Goal: Task Accomplishment & Management: Complete application form

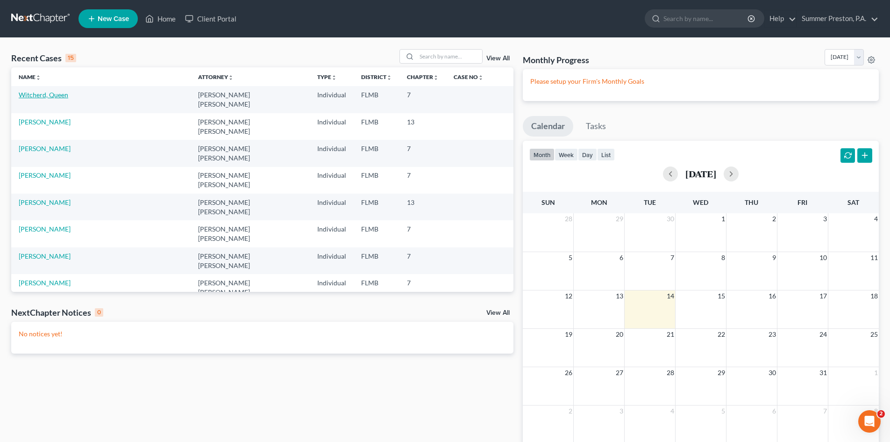
click at [51, 92] on link "Witcherd, Queen" at bounding box center [44, 95] width 50 height 8
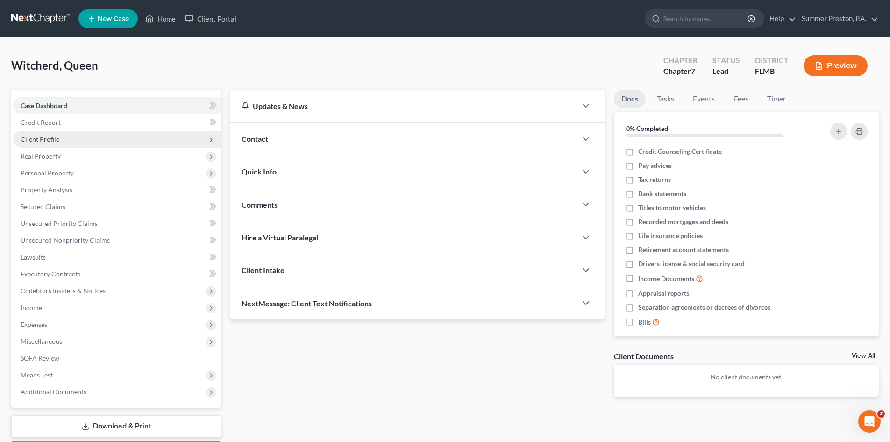
click at [54, 139] on span "Client Profile" at bounding box center [40, 139] width 39 height 8
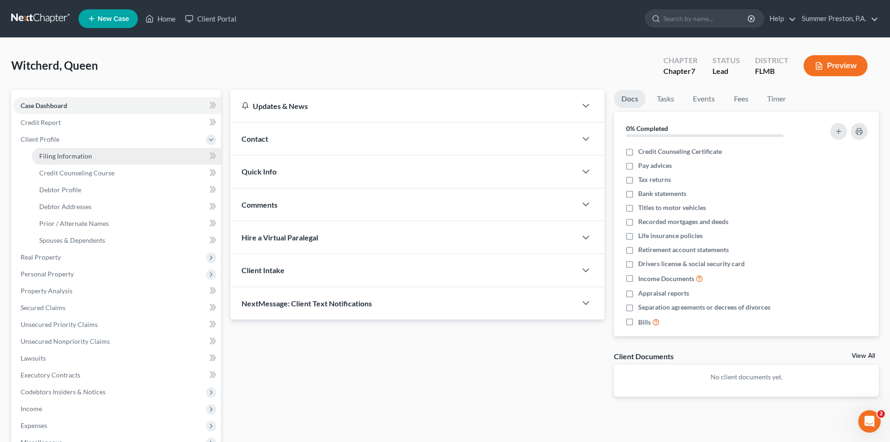
click at [77, 157] on span "Filing Information" at bounding box center [65, 156] width 53 height 8
select select "1"
select select "0"
select select "9"
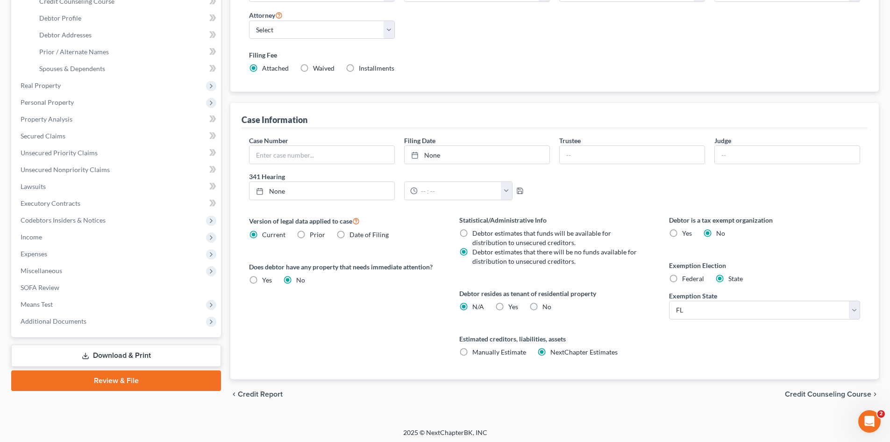
scroll to position [174, 0]
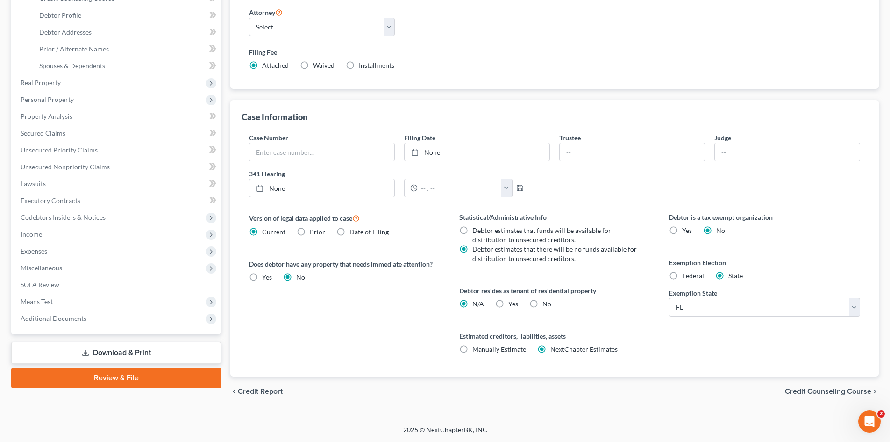
click at [543, 303] on label "No" at bounding box center [547, 303] width 9 height 9
click at [546, 303] on input "No" at bounding box center [549, 302] width 6 height 6
radio input "true"
radio input "false"
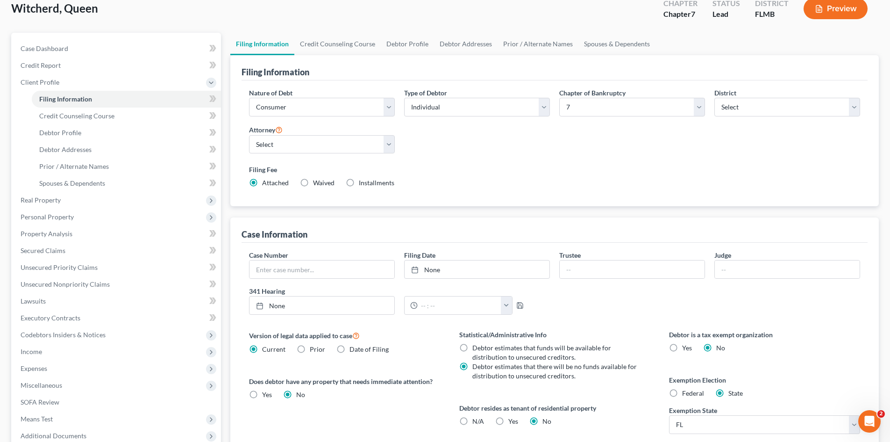
scroll to position [56, 0]
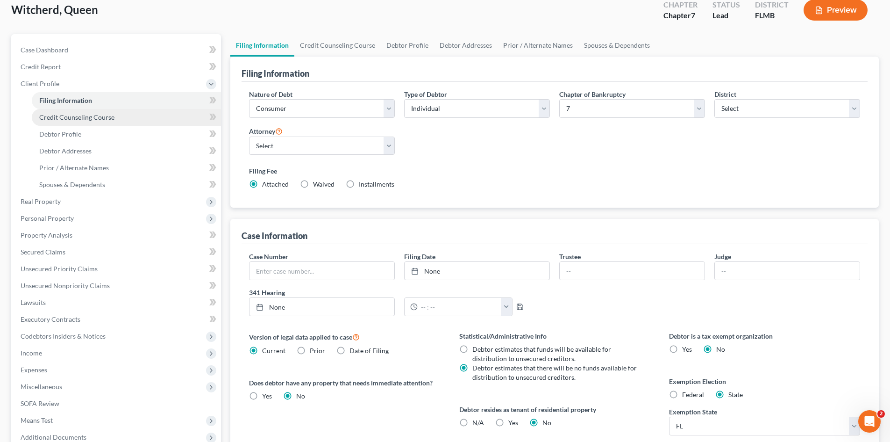
click at [69, 117] on span "Credit Counseling Course" at bounding box center [76, 117] width 75 height 8
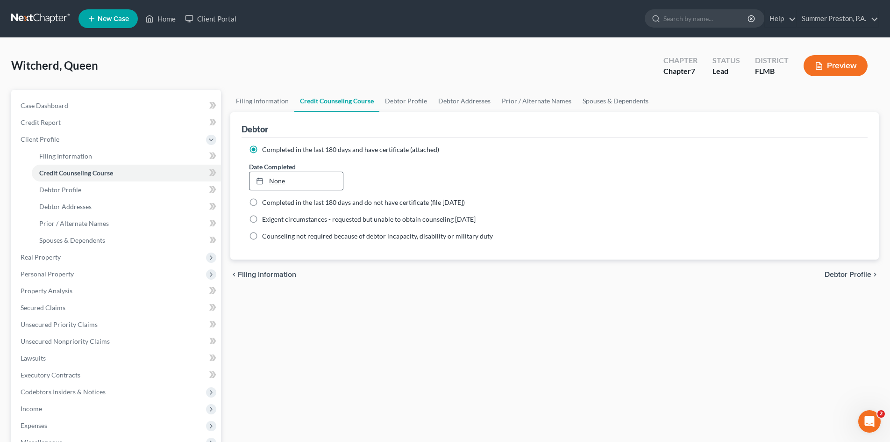
type input "[DATE]"
click at [300, 181] on link "None" at bounding box center [296, 181] width 93 height 18
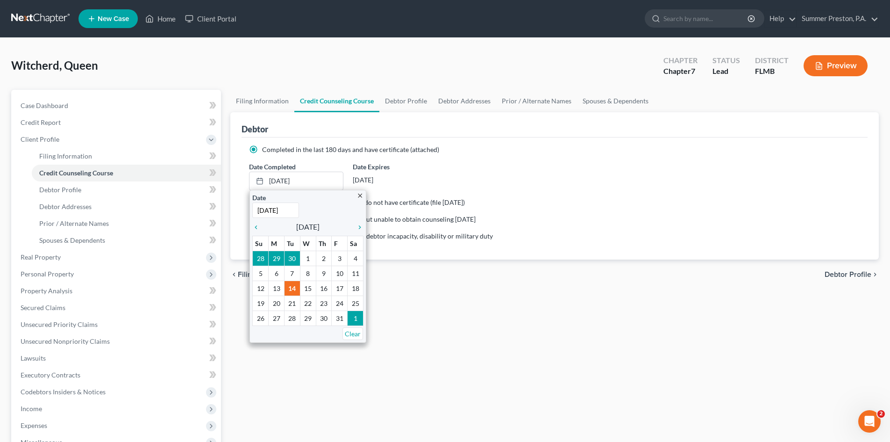
click at [444, 361] on div "Filing Information Credit Counseling Course Debtor Profile Debtor Addresses Pri…" at bounding box center [555, 326] width 658 height 472
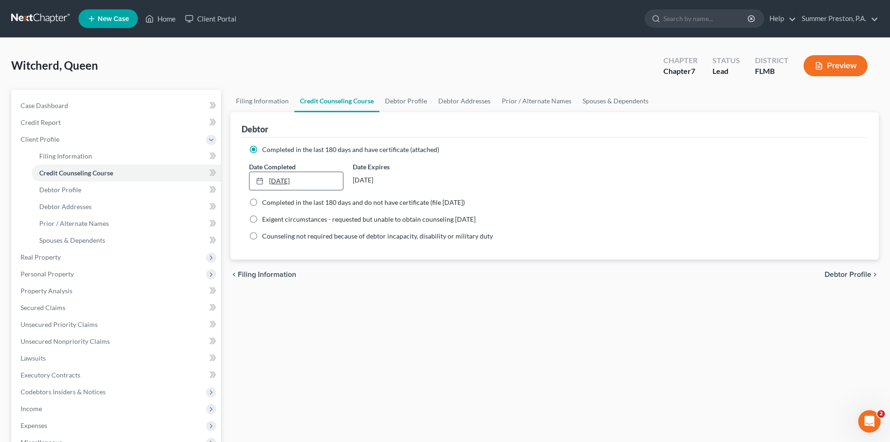
click at [314, 179] on link "[DATE]" at bounding box center [296, 181] width 93 height 18
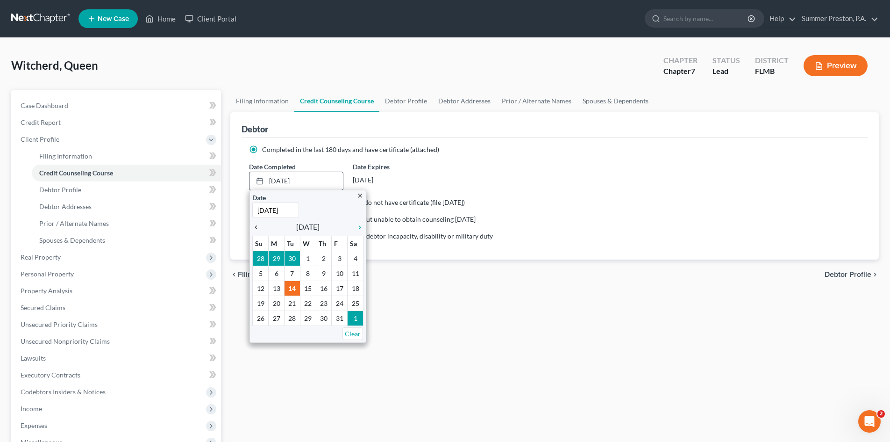
click at [254, 229] on icon "chevron_left" at bounding box center [258, 226] width 12 height 7
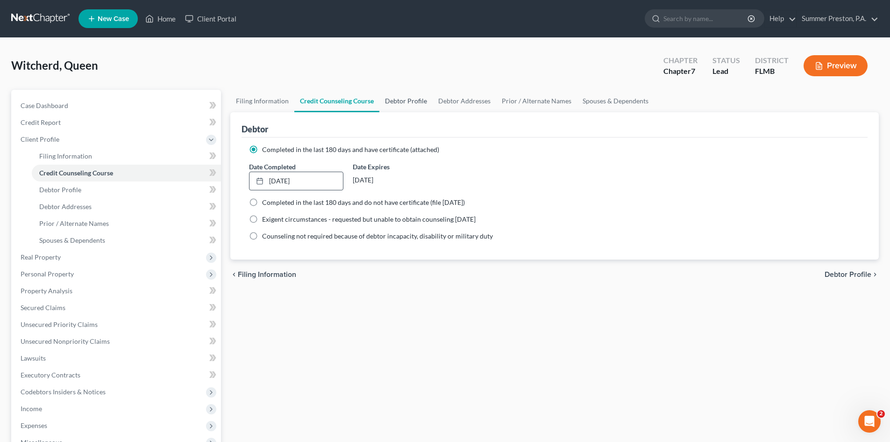
click at [404, 102] on link "Debtor Profile" at bounding box center [405, 101] width 53 height 22
select select "3"
select select "1"
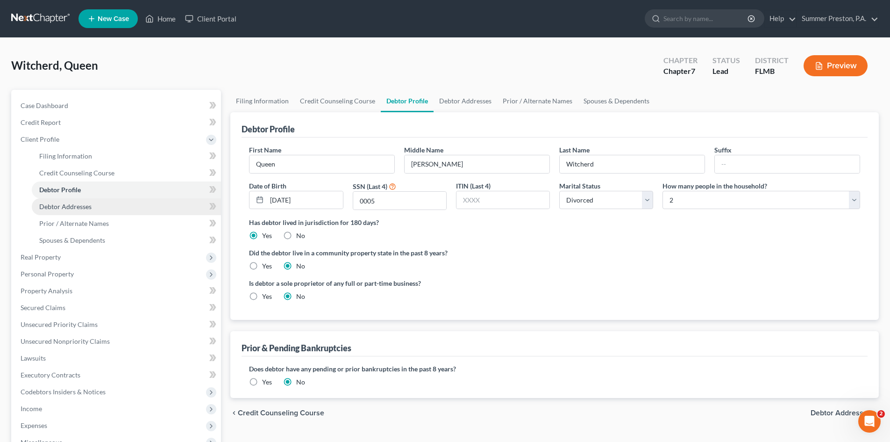
click at [84, 207] on span "Debtor Addresses" at bounding box center [65, 206] width 52 height 8
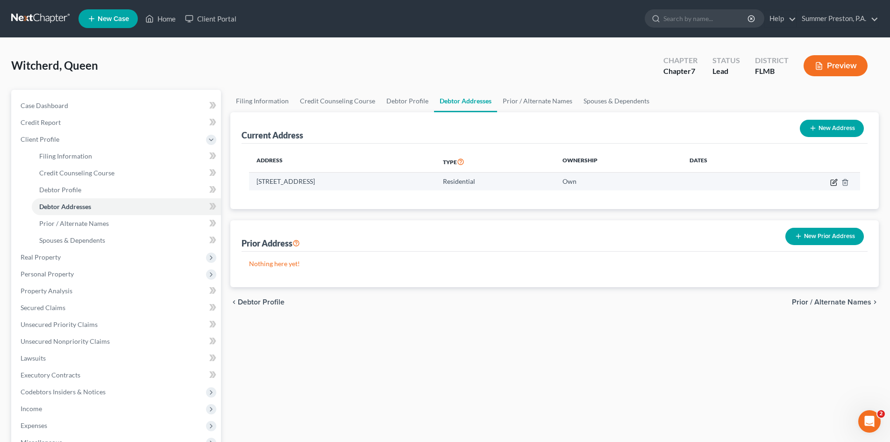
click at [835, 180] on icon "button" at bounding box center [835, 181] width 4 height 4
select select "9"
select select "51"
select select "0"
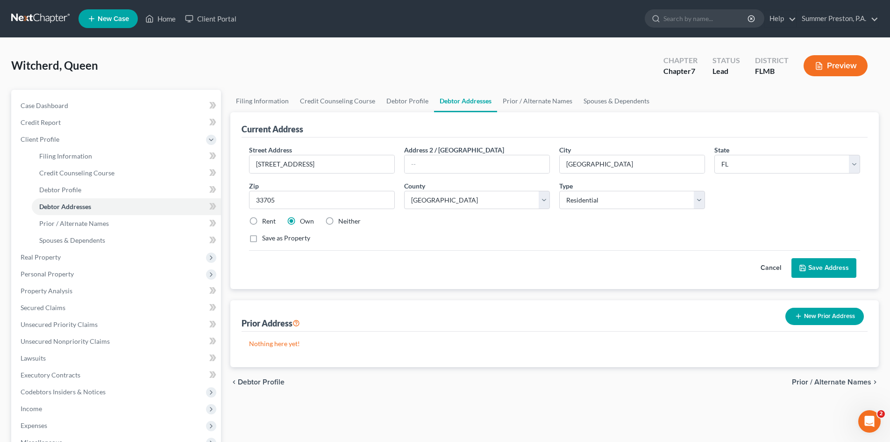
click at [262, 241] on label "Save as Property" at bounding box center [286, 237] width 48 height 9
click at [266, 239] on input "Save as Property" at bounding box center [269, 236] width 6 height 6
checkbox input "true"
click at [815, 266] on button "Save Address" at bounding box center [824, 268] width 65 height 20
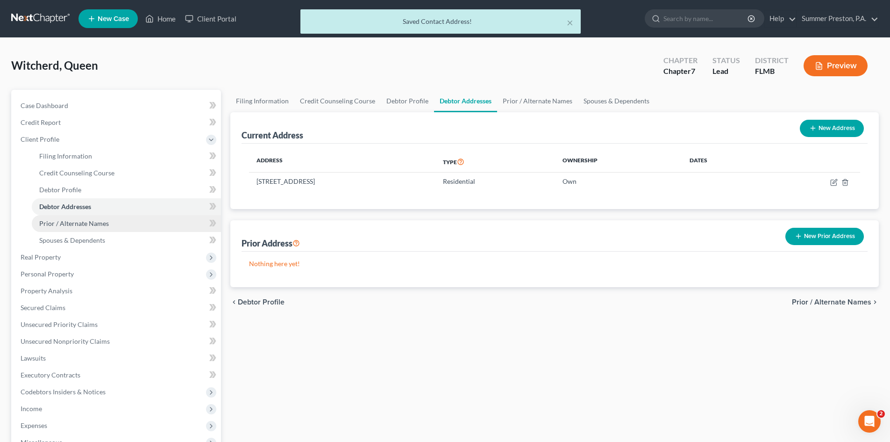
click at [84, 223] on span "Prior / Alternate Names" at bounding box center [74, 223] width 70 height 8
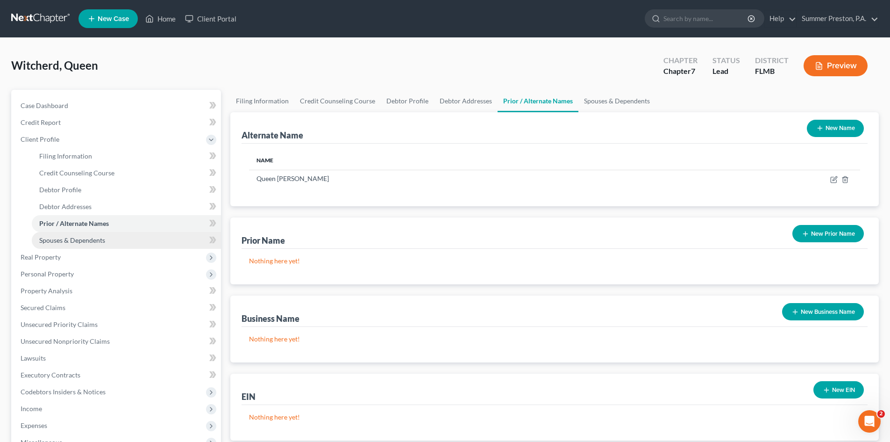
click at [86, 242] on span "Spouses & Dependents" at bounding box center [72, 240] width 66 height 8
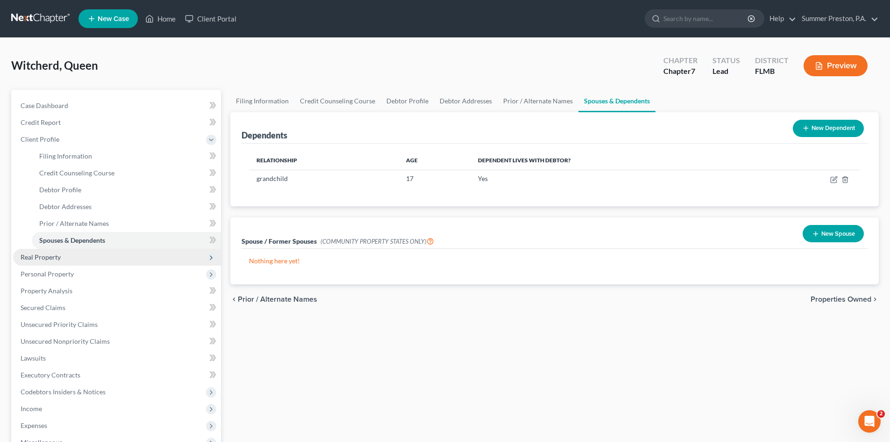
click at [56, 259] on span "Real Property" at bounding box center [41, 257] width 40 height 8
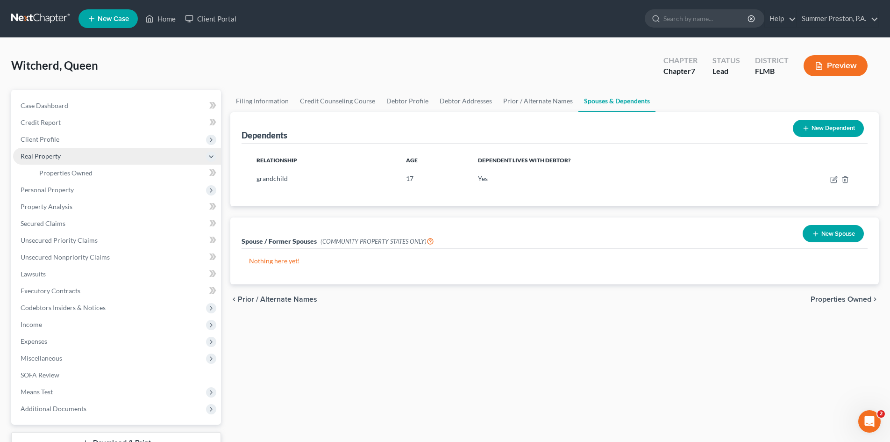
click at [49, 156] on span "Real Property" at bounding box center [41, 156] width 40 height 8
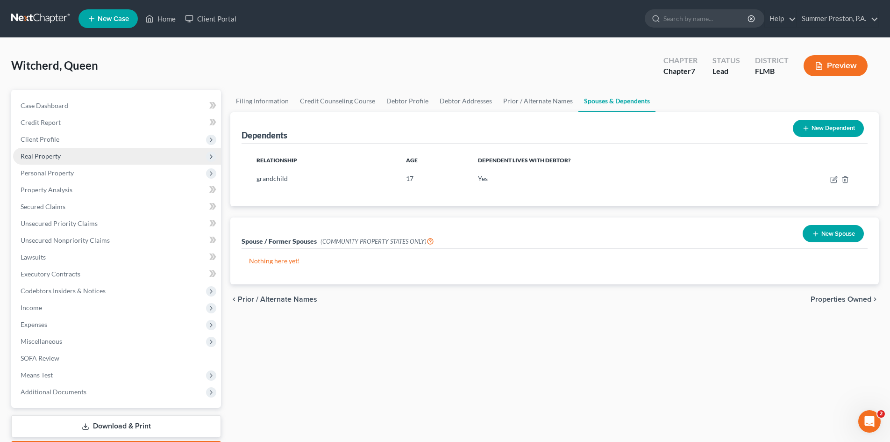
click at [57, 155] on span "Real Property" at bounding box center [41, 156] width 40 height 8
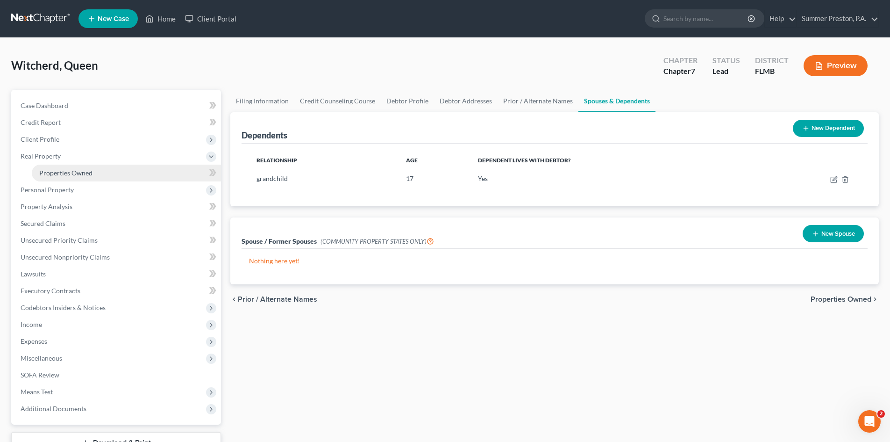
click at [91, 171] on span "Properties Owned" at bounding box center [65, 173] width 53 height 8
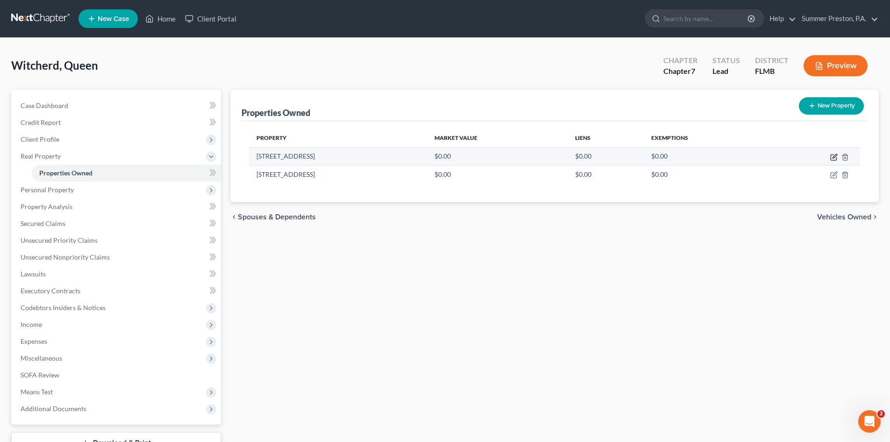
click at [831, 156] on icon "button" at bounding box center [834, 158] width 6 height 6
select select "9"
select select "51"
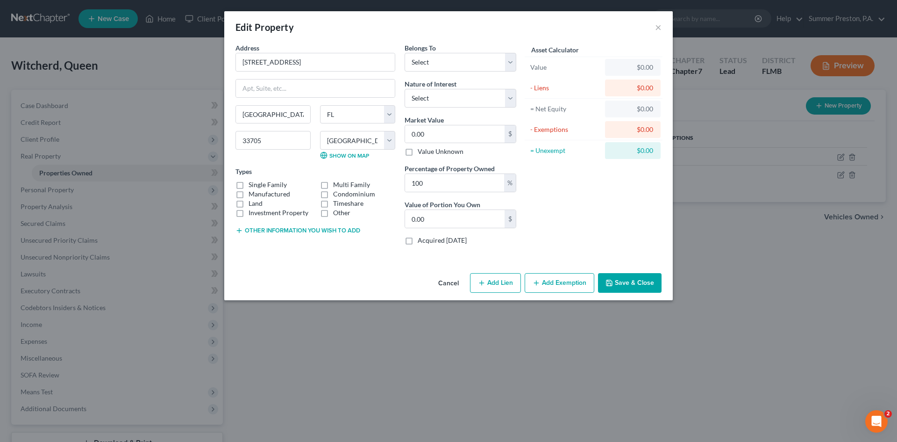
click at [249, 184] on label "Single Family" at bounding box center [268, 184] width 38 height 9
click at [252, 184] on input "Single Family" at bounding box center [255, 183] width 6 height 6
checkbox input "true"
click at [507, 61] on select "Select Debtor 1 Only Debtor 2 Only Debtor 1 And Debtor 2 Only At Least One Of T…" at bounding box center [461, 62] width 112 height 19
select select "0"
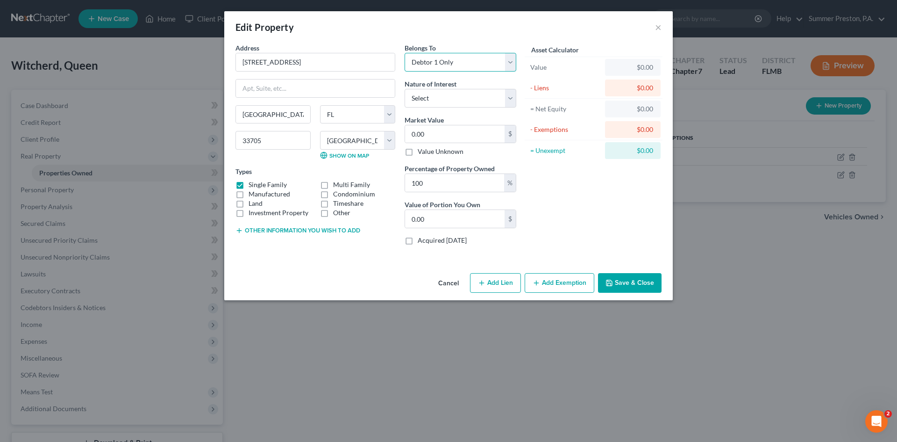
click at [405, 53] on select "Select Debtor 1 Only Debtor 2 Only Debtor 1 And Debtor 2 Only At Least One Of T…" at bounding box center [461, 62] width 112 height 19
click at [512, 101] on select "Select Fee Simple Joint Tenant Life Estate Equitable Interest Future Interest T…" at bounding box center [461, 98] width 112 height 19
select select "0"
click at [405, 89] on select "Select Fee Simple Joint Tenant Life Estate Equitable Interest Future Interest T…" at bounding box center [461, 98] width 112 height 19
click at [494, 135] on input "0.00" at bounding box center [455, 134] width 100 height 18
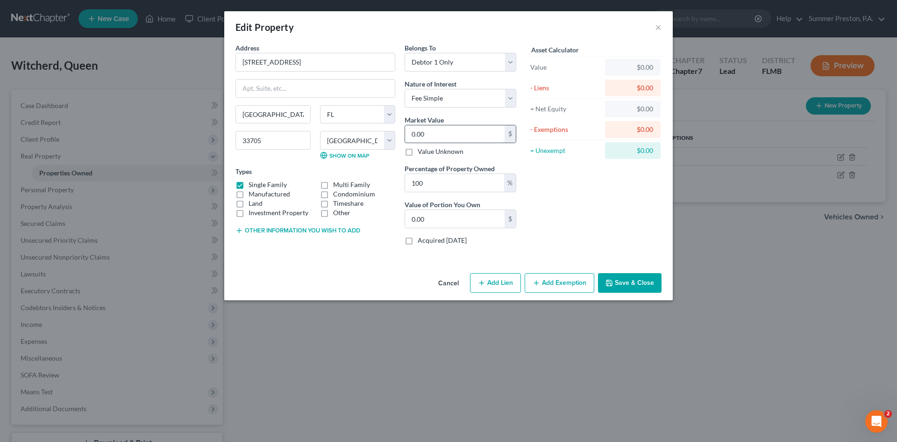
type input "2"
type input "2.00"
type input "20"
type input "20.00"
type input "204"
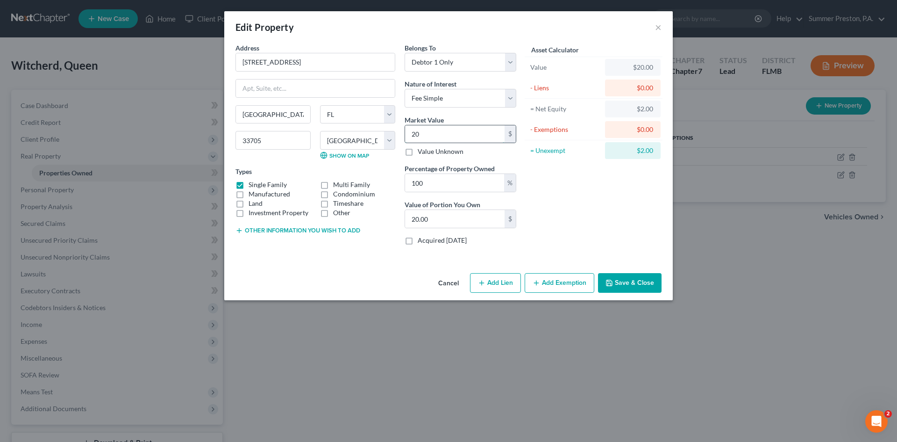
type input "204.00"
type input "2040"
type input "2,040.00"
type input "2,0400"
type input "20,400.00"
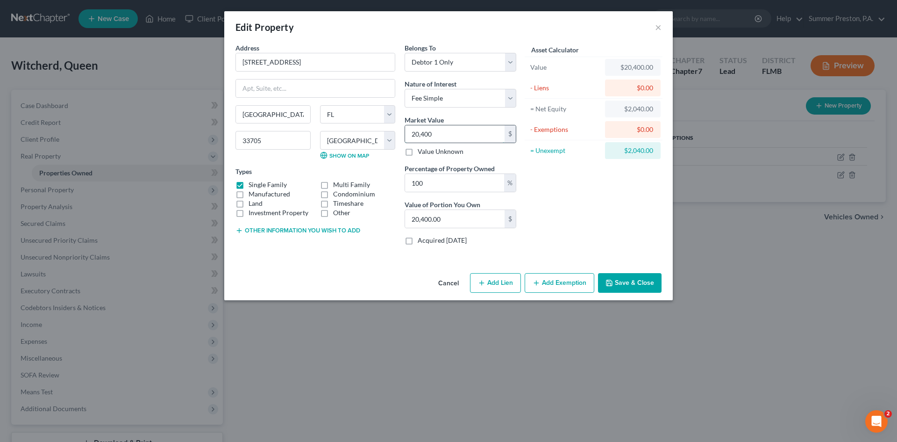
type input "20,4000"
type input "204,000.00"
click at [564, 282] on button "Add Exemption" at bounding box center [560, 283] width 70 height 20
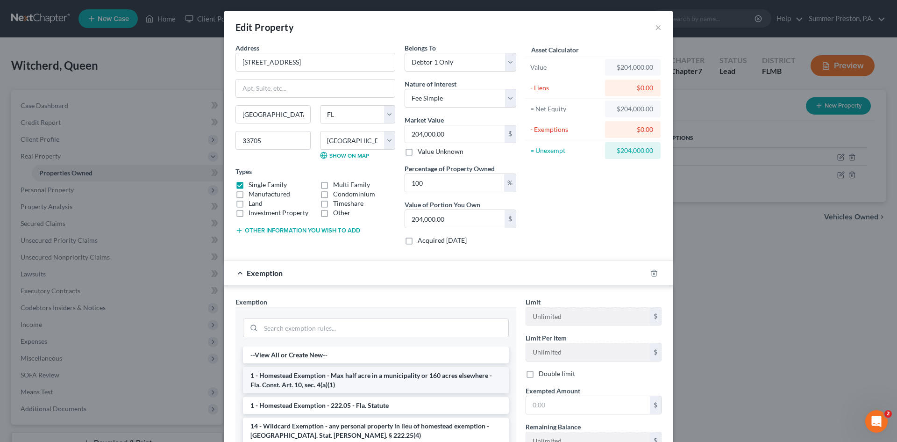
click at [331, 378] on li "1 - Homestead Exemption - Max half acre in a municipality or 160 acres elsewher…" at bounding box center [376, 380] width 266 height 26
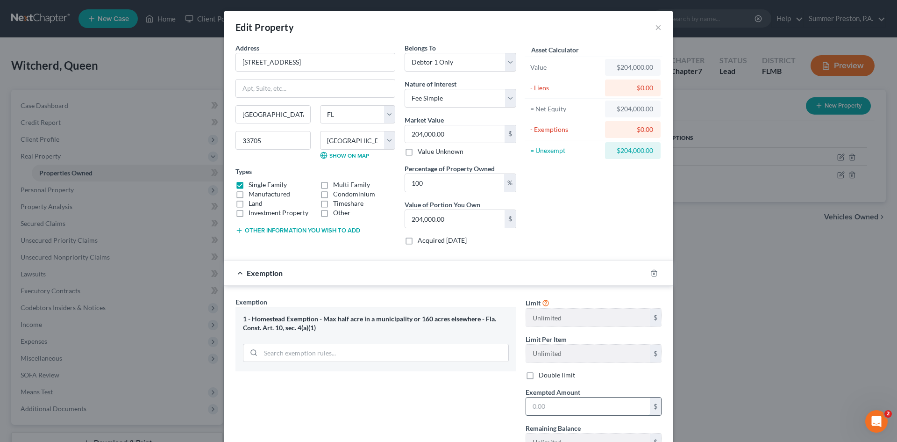
drag, startPoint x: 563, startPoint y: 408, endPoint x: 555, endPoint y: 404, distance: 9.0
click at [562, 407] on input "text" at bounding box center [588, 406] width 124 height 18
type input "204,000.00"
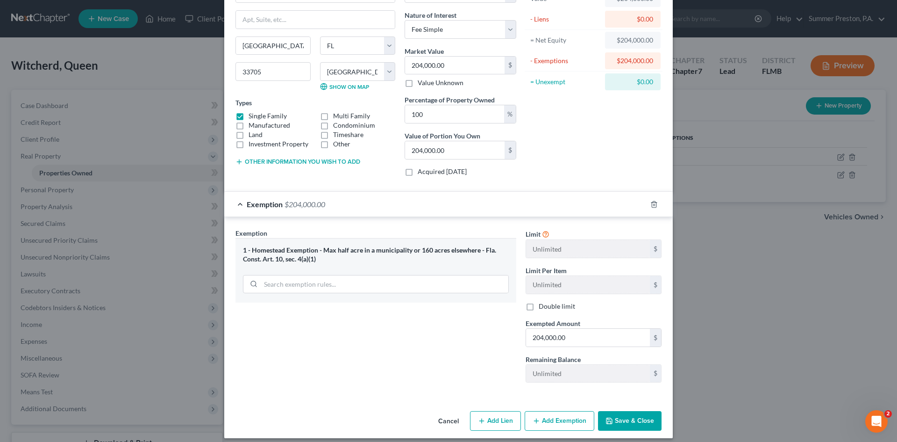
scroll to position [76, 0]
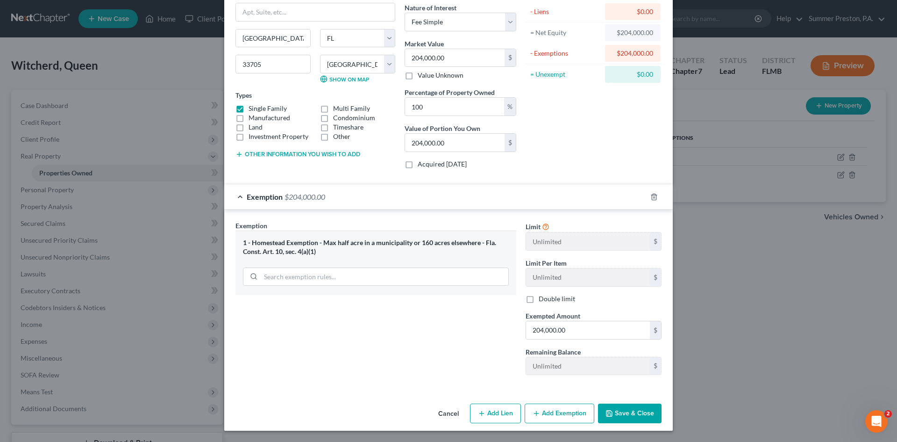
click at [493, 414] on button "Add Lien" at bounding box center [495, 413] width 51 height 20
select select "0"
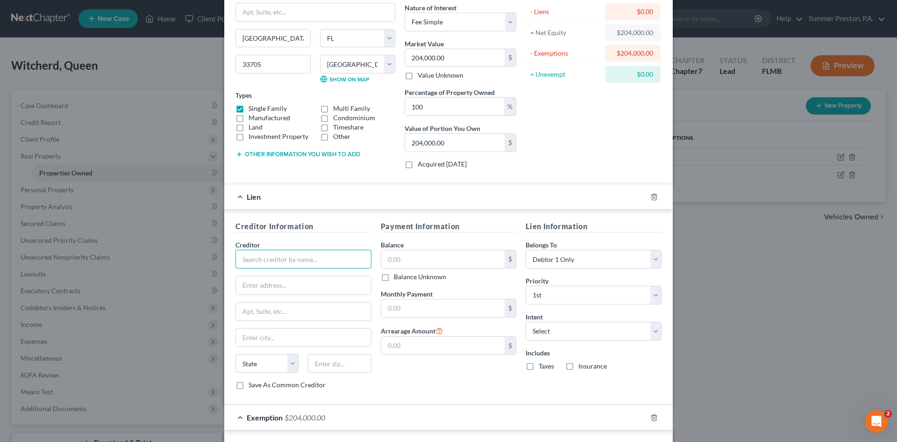
click at [316, 261] on input "text" at bounding box center [304, 259] width 136 height 19
type input "Select Portfolio Servicing"
click at [336, 287] on input "text" at bounding box center [303, 285] width 135 height 18
type input "POB: 65769"
type input "[GEOGRAPHIC_DATA]"
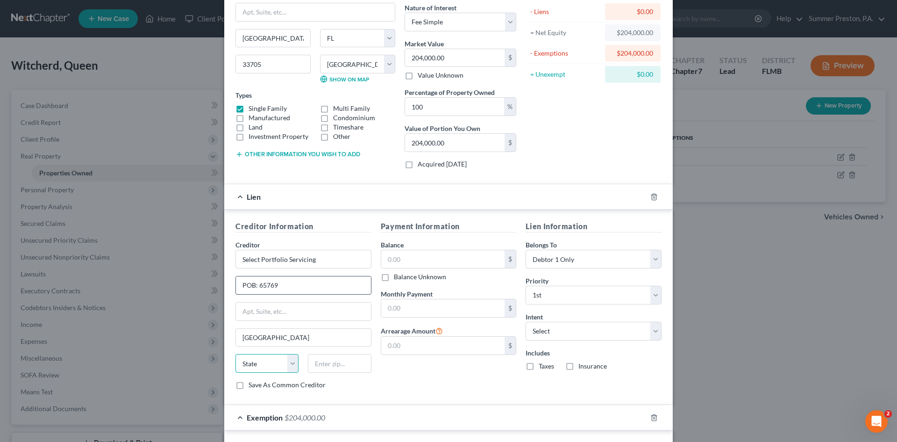
select select "46"
type input "84165-0769"
click at [249, 384] on label "Save As Common Creditor" at bounding box center [287, 384] width 77 height 9
click at [252, 384] on input "Save As Common Creditor" at bounding box center [255, 383] width 6 height 6
checkbox input "true"
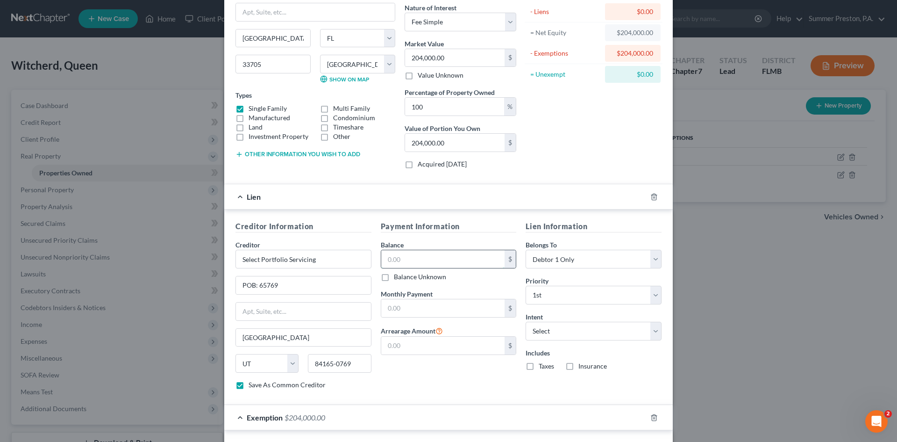
click at [436, 258] on input "text" at bounding box center [443, 259] width 124 height 18
type input "84,000.00"
click at [445, 302] on input "text" at bounding box center [443, 308] width 124 height 18
type input "546.00"
click at [651, 328] on select "Select Surrender Redeem Reaffirm Avoid Other" at bounding box center [594, 331] width 136 height 19
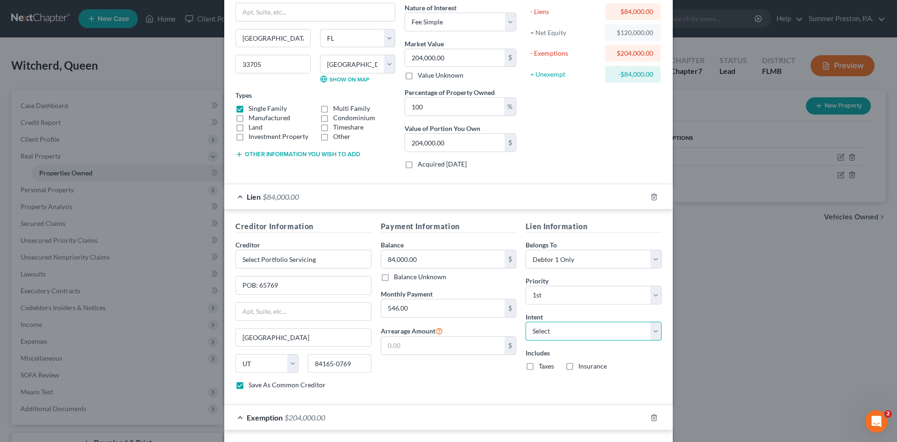
select select "2"
click at [526, 322] on select "Select Surrender Redeem Reaffirm Avoid Other" at bounding box center [594, 331] width 136 height 19
click at [539, 365] on label "Taxes" at bounding box center [546, 365] width 15 height 9
click at [543, 365] on input "Taxes" at bounding box center [546, 364] width 6 height 6
checkbox input "true"
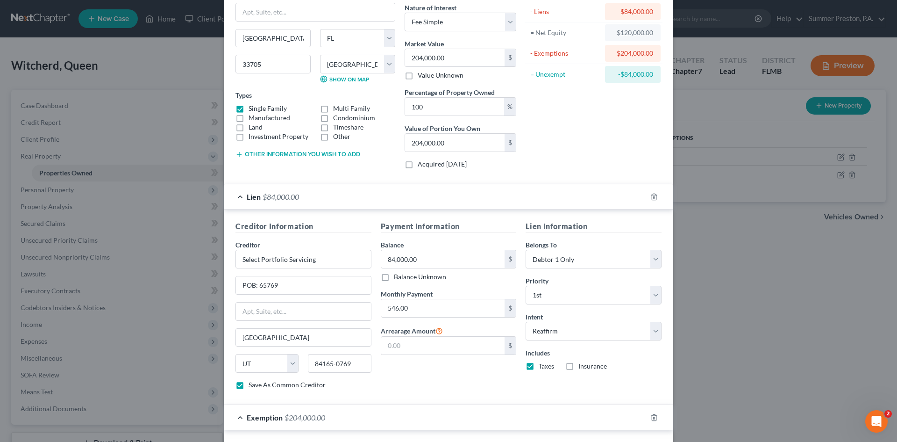
click at [579, 364] on label "Insurance" at bounding box center [593, 365] width 29 height 9
click at [582, 364] on input "Insurance" at bounding box center [585, 364] width 6 height 6
checkbox input "true"
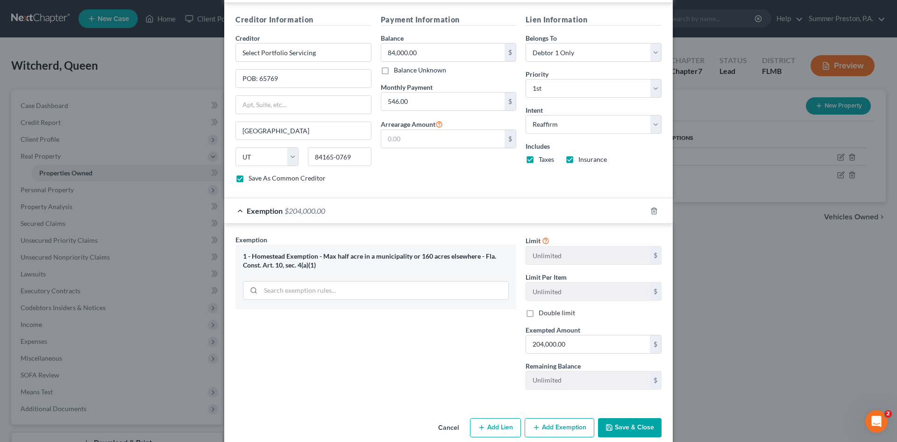
scroll to position [297, 0]
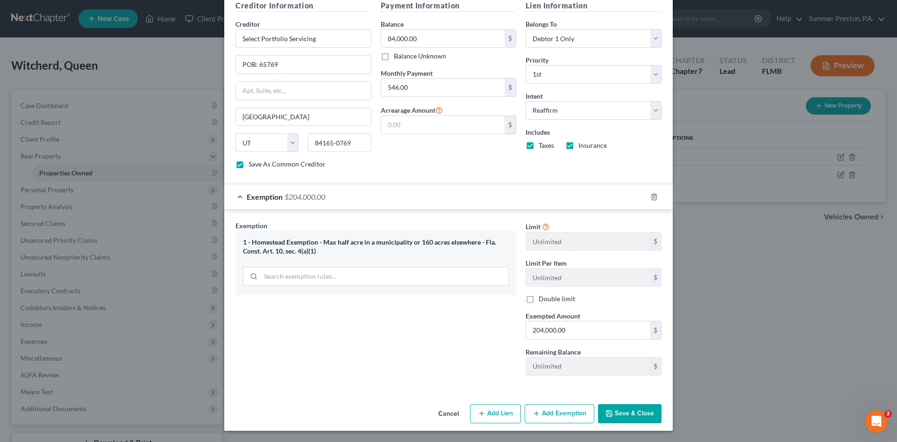
click at [498, 413] on button "Add Lien" at bounding box center [495, 414] width 51 height 20
select select "0"
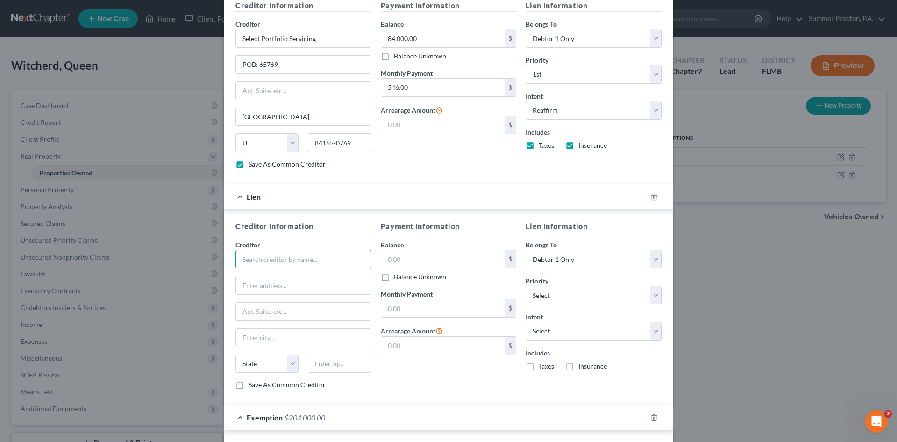
drag, startPoint x: 324, startPoint y: 259, endPoint x: 326, endPoint y: 252, distance: 7.4
click at [326, 253] on input "text" at bounding box center [304, 259] width 136 height 19
type input "Suncoast Credit Union"
type input "[GEOGRAPHIC_DATA][PERSON_NAME]"
type input "[STREET_ADDRESS]"
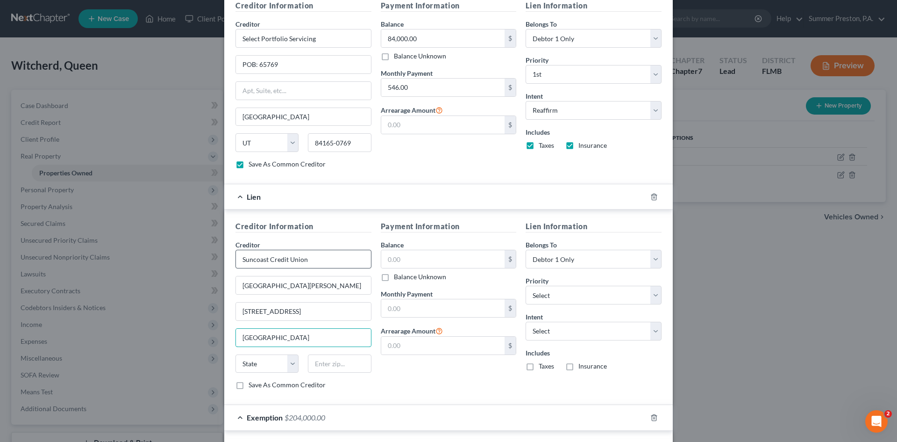
type input "[GEOGRAPHIC_DATA]"
select select "9"
type input "33711"
click at [249, 389] on label "Save As Common Creditor" at bounding box center [287, 384] width 77 height 9
click at [252, 386] on input "Save As Common Creditor" at bounding box center [255, 383] width 6 height 6
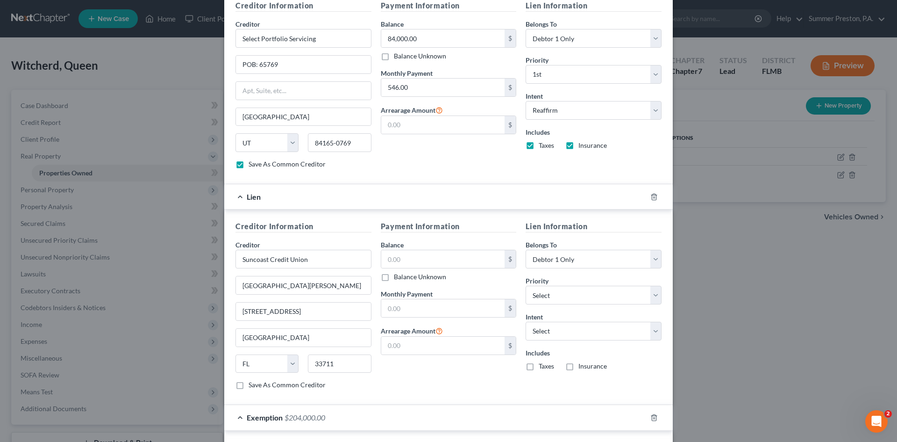
checkbox input "true"
type input "[GEOGRAPHIC_DATA]"
click at [419, 258] on input "text" at bounding box center [443, 259] width 124 height 18
type input "48,000.00"
click at [408, 305] on input "text" at bounding box center [443, 308] width 124 height 18
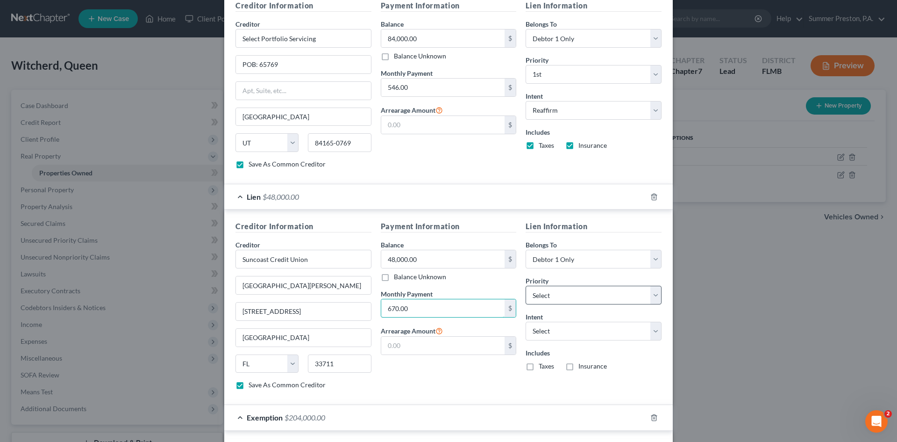
type input "670.00"
click at [656, 293] on select "Select 2nd 3rd 4th 5th 6th 7th 8th 9th 10th 11th 12th 13th 14th 15th 16th 17th …" at bounding box center [594, 295] width 136 height 19
click at [526, 286] on select "Select 2nd 3rd 4th 5th 6th 7th 8th 9th 10th 11th 12th 13th 14th 15th 16th 17th …" at bounding box center [594, 295] width 136 height 19
click at [648, 333] on select "Select Surrender Redeem Reaffirm Avoid Other" at bounding box center [594, 331] width 136 height 19
select select "2"
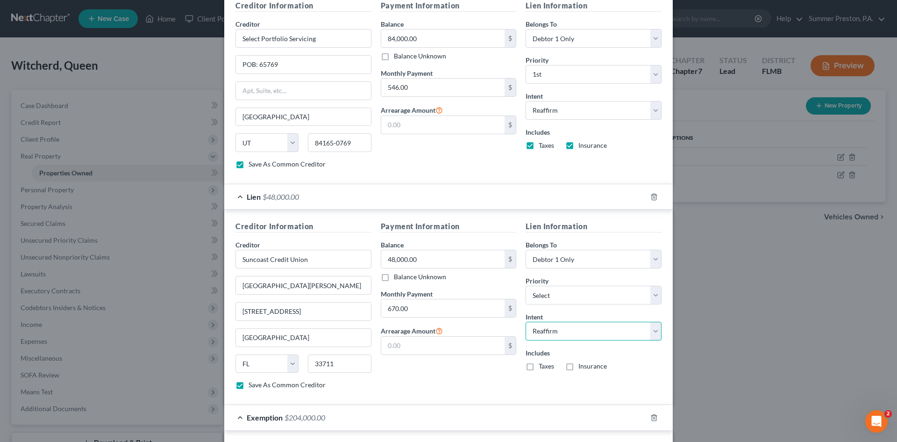
click at [526, 322] on select "Select Surrender Redeem Reaffirm Avoid Other" at bounding box center [594, 331] width 136 height 19
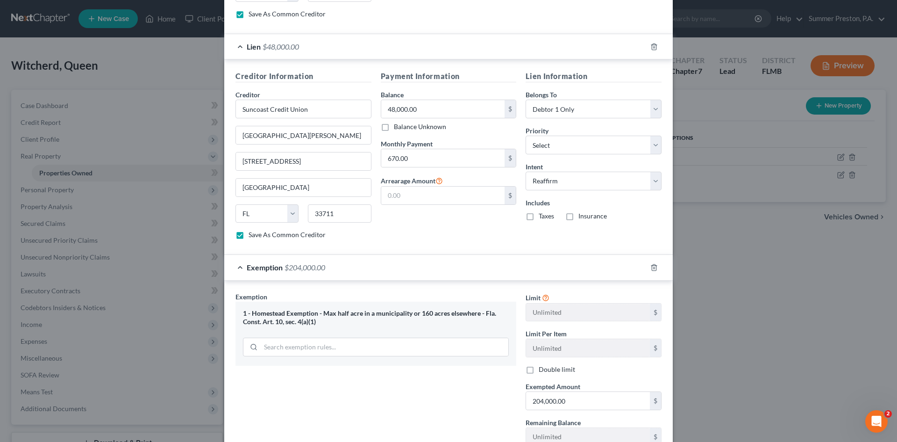
scroll to position [517, 0]
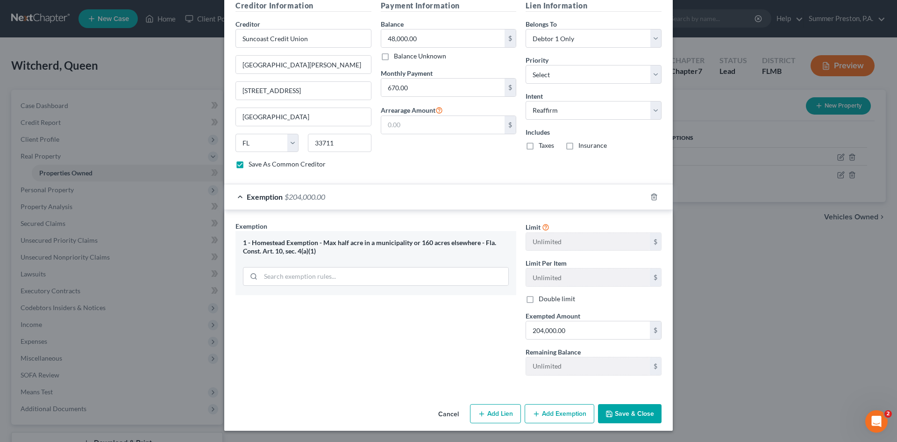
click at [646, 408] on button "Save & Close" at bounding box center [630, 414] width 64 height 20
checkbox input "false"
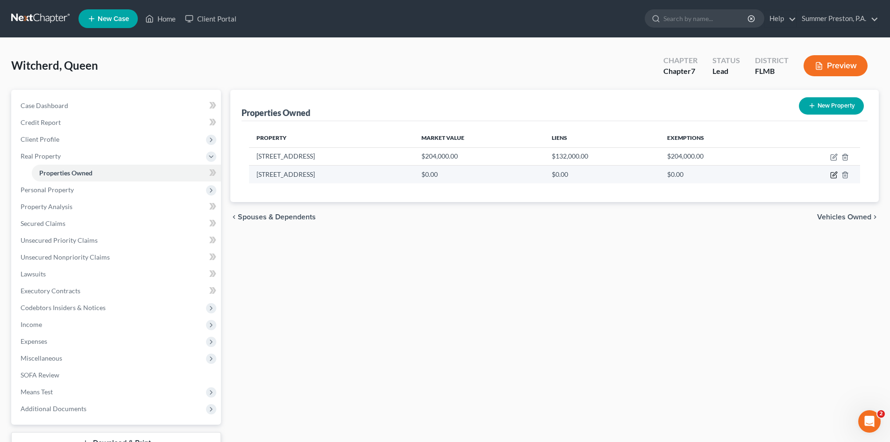
click at [833, 174] on icon "button" at bounding box center [833, 174] width 7 height 7
select select "9"
select select "51"
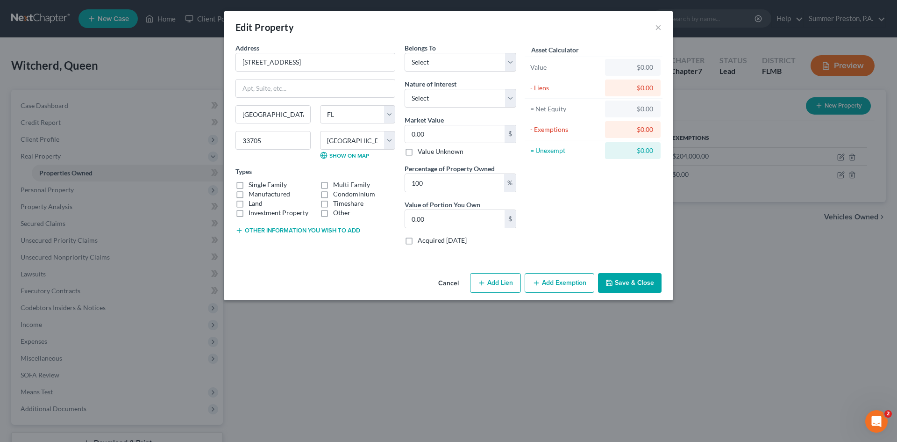
click at [442, 283] on button "Cancel" at bounding box center [449, 283] width 36 height 19
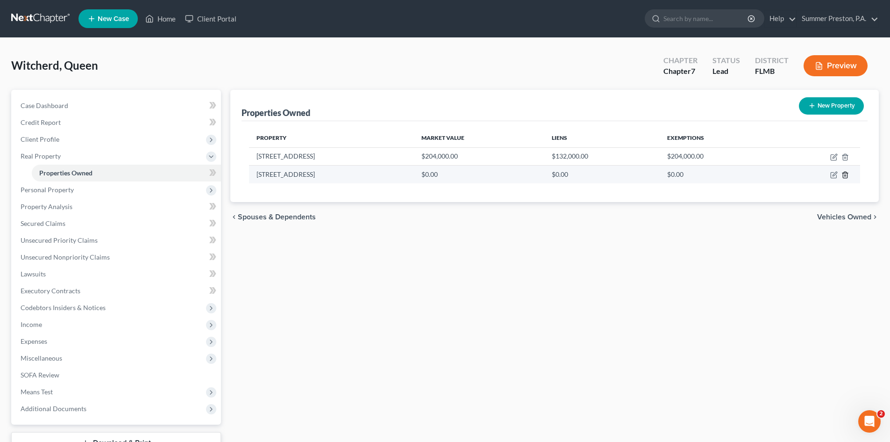
click at [844, 173] on icon "button" at bounding box center [845, 175] width 4 height 6
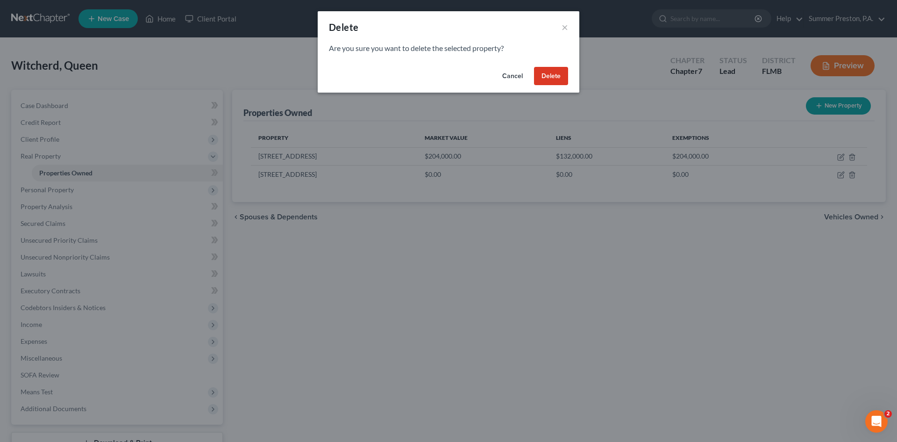
click at [550, 72] on button "Delete" at bounding box center [551, 76] width 34 height 19
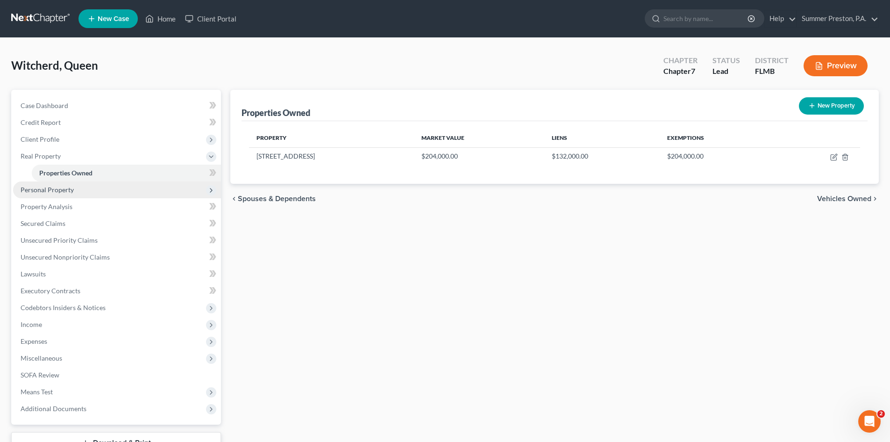
click at [49, 193] on span "Personal Property" at bounding box center [47, 190] width 53 height 8
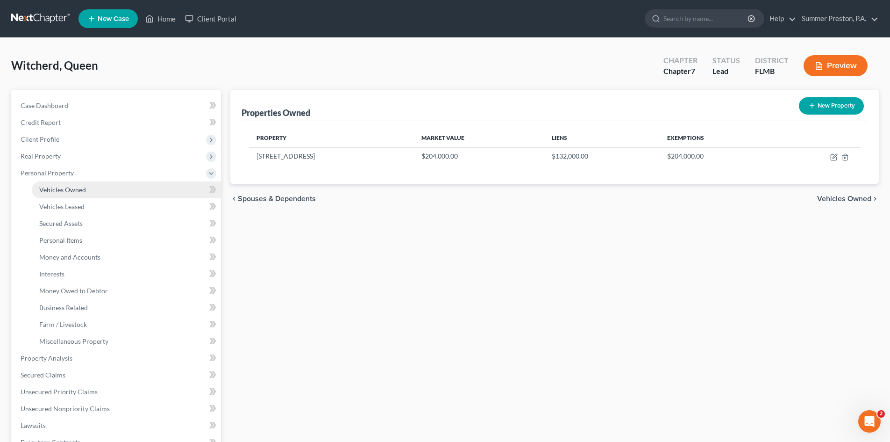
click at [63, 190] on span "Vehicles Owned" at bounding box center [62, 190] width 47 height 8
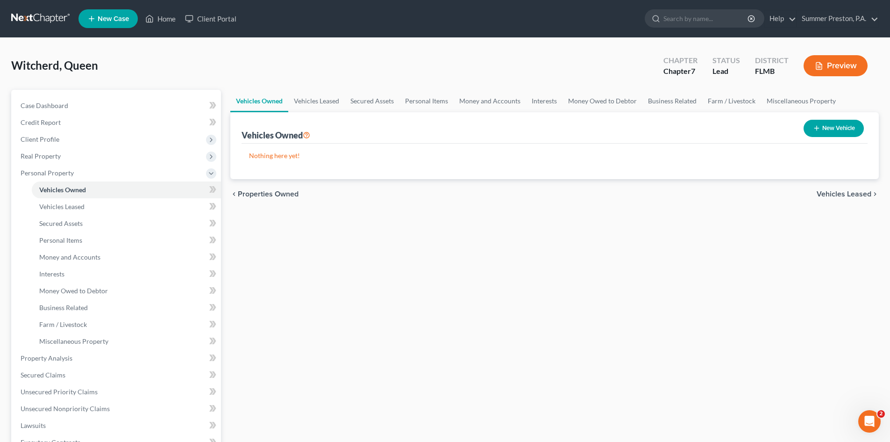
click at [836, 130] on button "New Vehicle" at bounding box center [834, 128] width 60 height 17
select select "0"
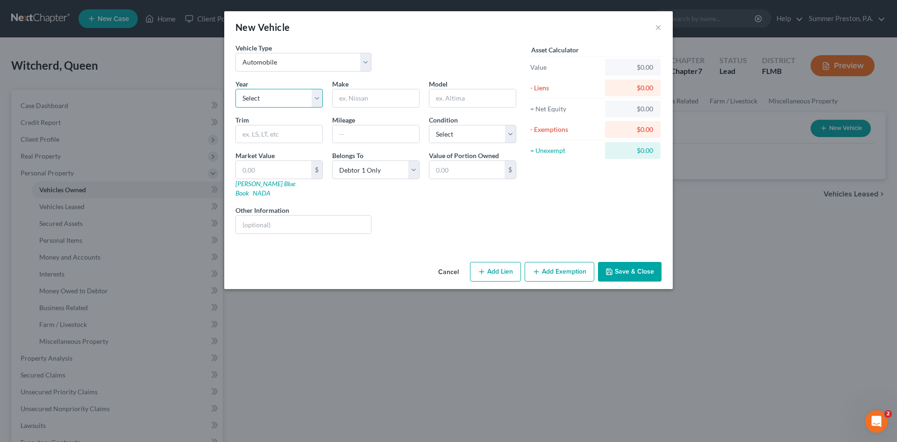
click at [320, 94] on select "Select 2026 2025 2024 2023 2022 2021 2020 2019 2018 2017 2016 2015 2014 2013 20…" at bounding box center [279, 98] width 87 height 19
select select "11"
click at [236, 89] on select "Select 2026 2025 2024 2023 2022 2021 2020 2019 2018 2017 2016 2015 2014 2013 20…" at bounding box center [279, 98] width 87 height 19
click at [396, 94] on input "text" at bounding box center [376, 98] width 86 height 18
type input "BUICK"
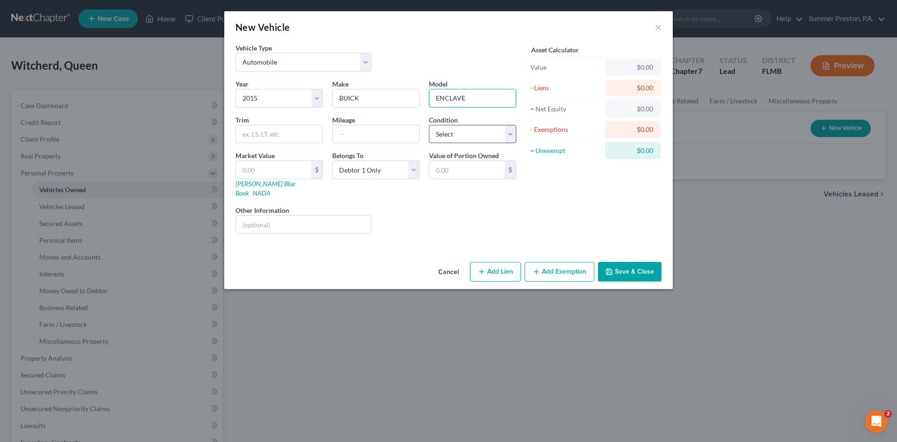
type input "ENCLAVE"
click at [513, 132] on select "Select Excellent Very Good Good Fair Poor" at bounding box center [472, 134] width 87 height 19
select select "1"
click at [429, 125] on select "Select Excellent Very Good Good Fair Poor" at bounding box center [472, 134] width 87 height 19
click at [620, 262] on button "Save & Close" at bounding box center [630, 272] width 64 height 20
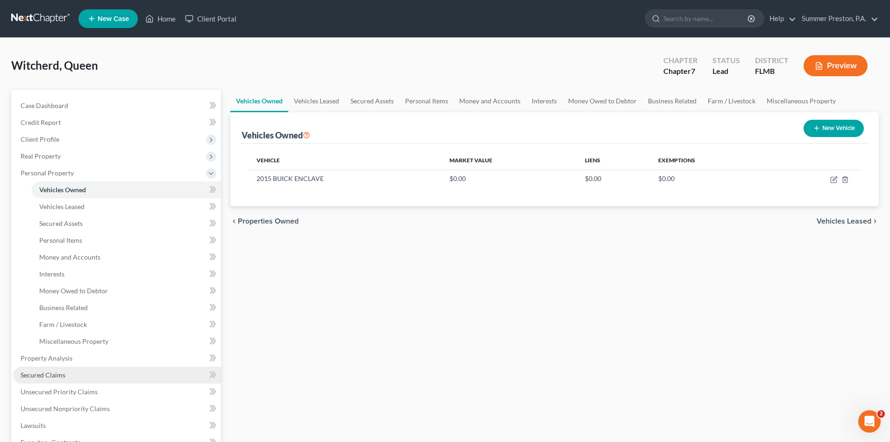
click at [58, 372] on span "Secured Claims" at bounding box center [43, 375] width 45 height 8
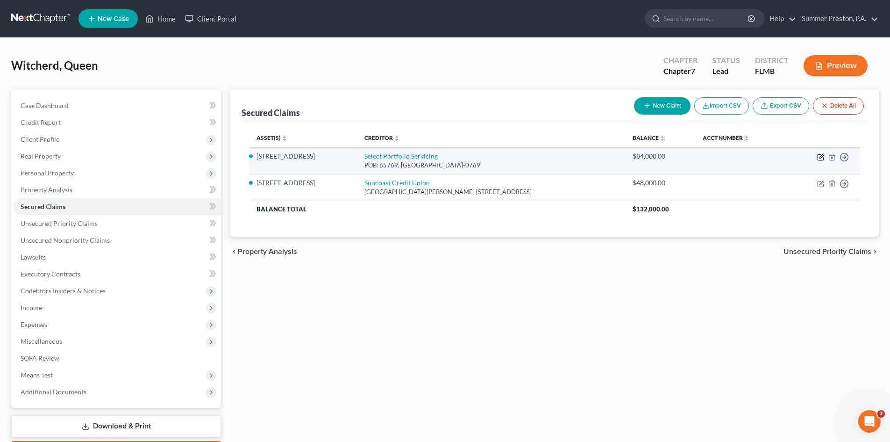
click at [819, 156] on icon "button" at bounding box center [820, 156] width 7 height 7
select select "46"
select select "2"
select select "0"
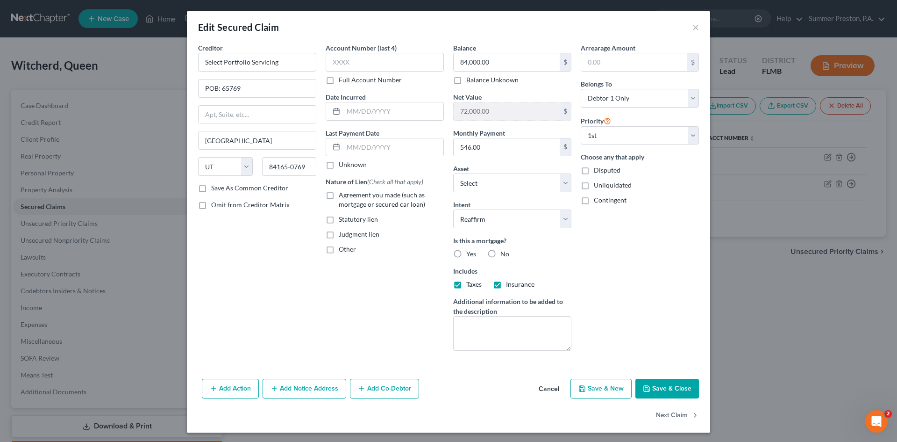
click at [211, 188] on label "Save As Common Creditor" at bounding box center [249, 187] width 77 height 9
click at [215, 188] on input "Save As Common Creditor" at bounding box center [218, 186] width 6 height 6
checkbox input "true"
click at [339, 79] on label "Full Account Number" at bounding box center [370, 79] width 63 height 9
click at [343, 79] on input "Full Account Number" at bounding box center [346, 78] width 6 height 6
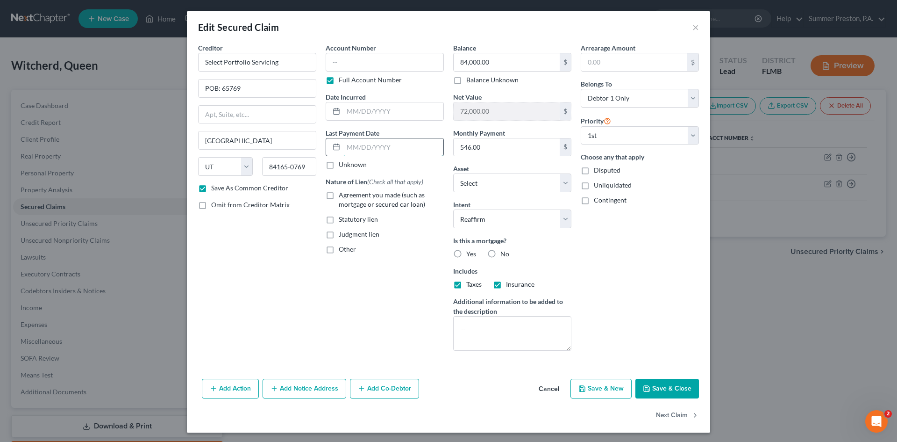
click at [401, 147] on input "text" at bounding box center [393, 147] width 100 height 18
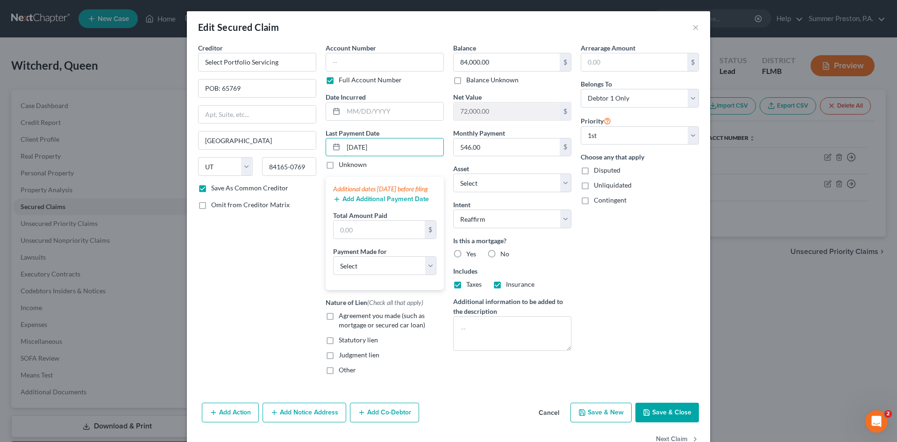
type input "[DATE]"
click at [392, 203] on button "Add Additional Payment Date" at bounding box center [381, 198] width 96 height 7
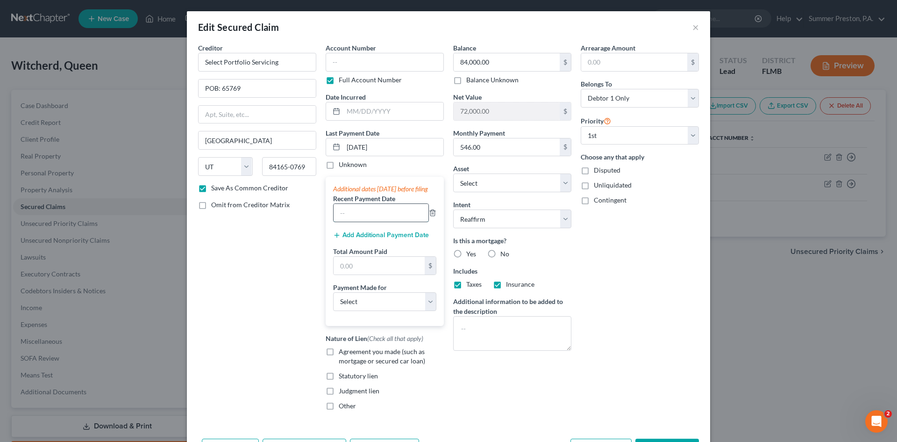
drag, startPoint x: 393, startPoint y: 219, endPoint x: 386, endPoint y: 224, distance: 8.6
click at [392, 219] on input "text" at bounding box center [381, 213] width 95 height 18
type input "[DATE]"
click at [382, 239] on button "Add Additional Payment Date" at bounding box center [381, 234] width 96 height 7
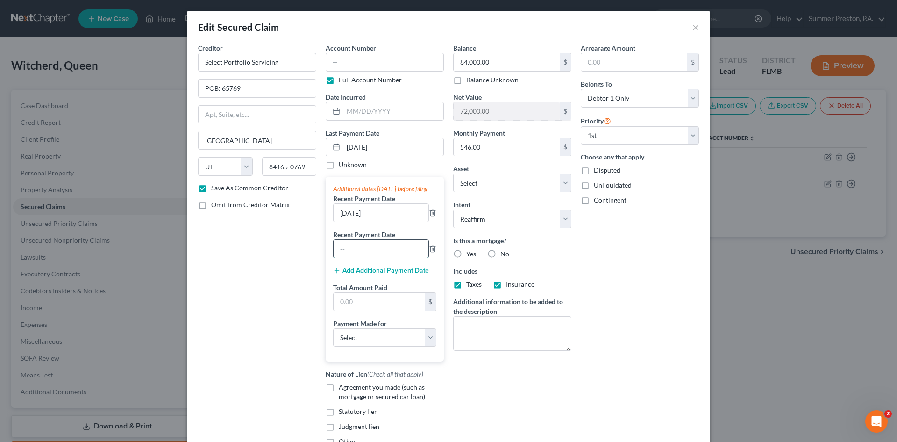
click at [382, 255] on input "text" at bounding box center [381, 249] width 95 height 18
type input "[DATE]"
click at [386, 310] on input "text" at bounding box center [379, 302] width 91 height 18
type input "1,638.00"
click at [431, 347] on select "Select Car Credit Card Loan Repayment Mortgage Other Suppliers Or Vendors" at bounding box center [384, 337] width 103 height 19
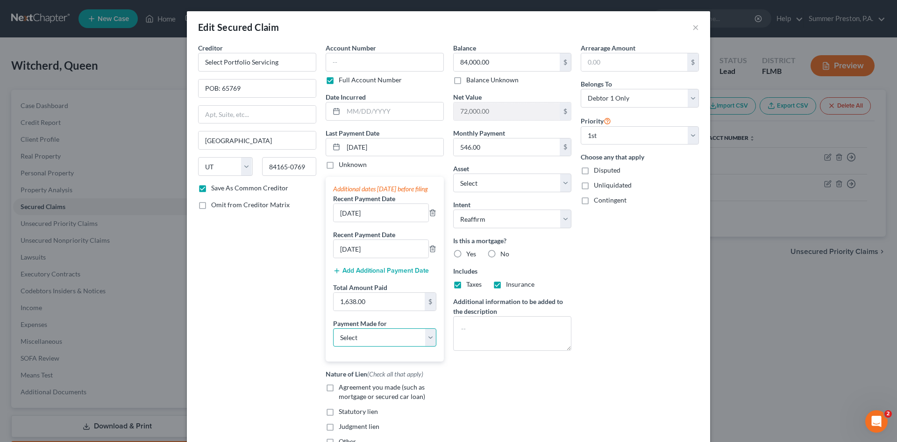
select select "0"
click at [333, 337] on select "Select Car Credit Card Loan Repayment Mortgage Other Suppliers Or Vendors" at bounding box center [384, 337] width 103 height 19
click at [339, 397] on label "Agreement you made (such as mortgage or secured car loan)" at bounding box center [391, 391] width 105 height 19
click at [343, 388] on input "Agreement you made (such as mortgage or secured car loan)" at bounding box center [346, 385] width 6 height 6
checkbox input "true"
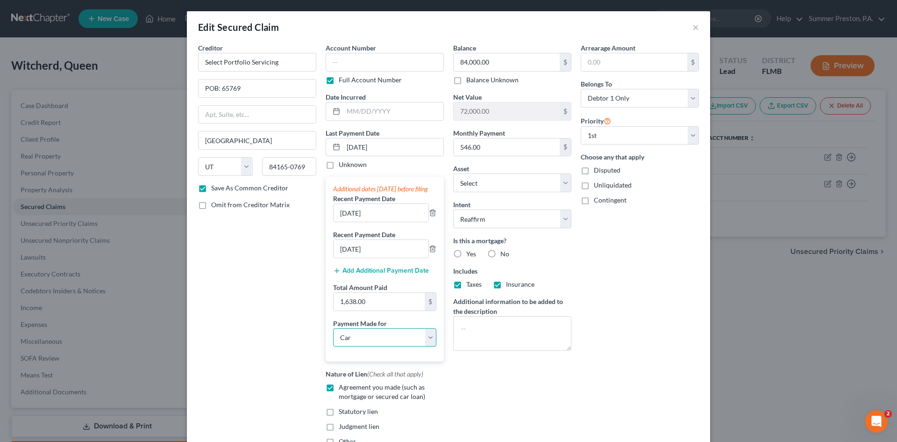
click at [430, 343] on select "Select Car Credit Card Loan Repayment Mortgage Other Suppliers Or Vendors" at bounding box center [384, 337] width 103 height 19
select select "3"
click at [333, 337] on select "Select Car Credit Card Loan Repayment Mortgage Other Suppliers Or Vendors" at bounding box center [384, 337] width 103 height 19
click at [466, 252] on label "Yes" at bounding box center [471, 253] width 10 height 9
click at [470, 252] on input "Yes" at bounding box center [473, 252] width 6 height 6
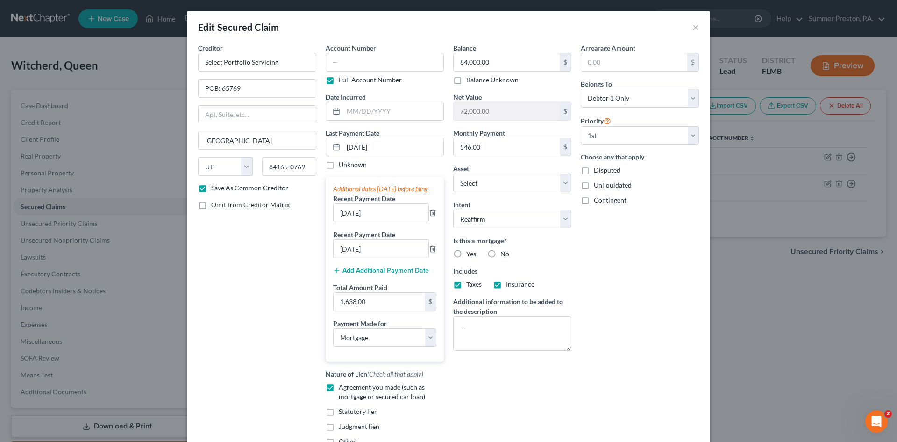
radio input "true"
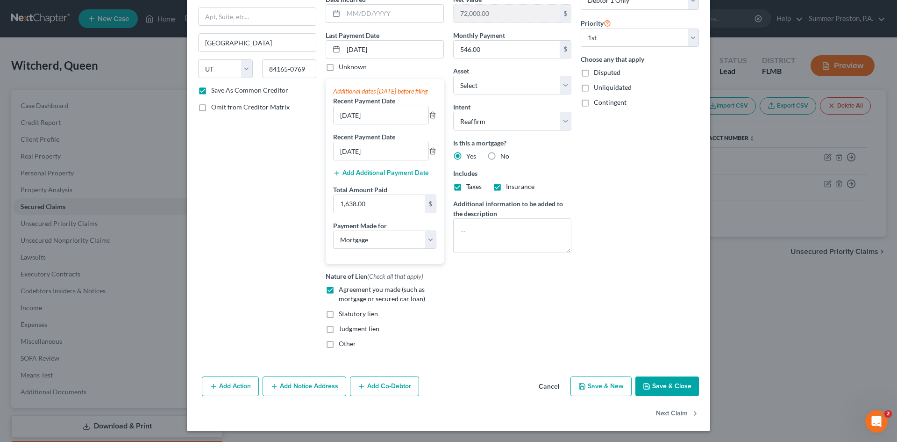
scroll to position [107, 0]
click at [663, 385] on button "Save & Close" at bounding box center [668, 386] width 64 height 20
checkbox input "false"
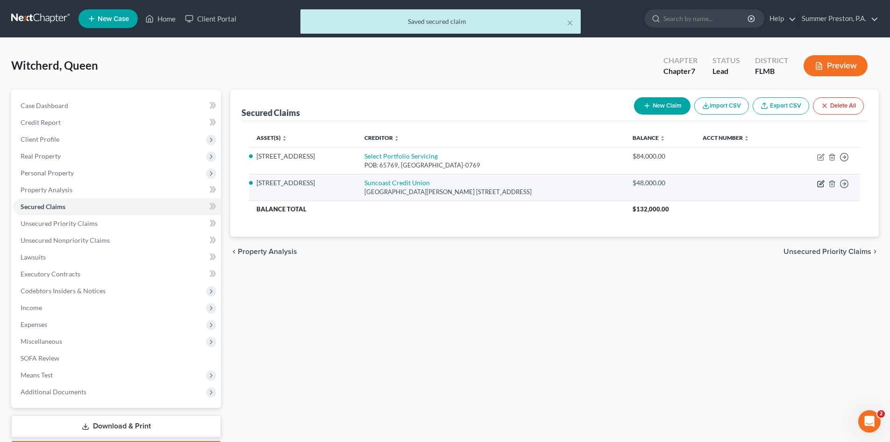
click at [819, 184] on icon "button" at bounding box center [820, 183] width 7 height 7
select select "9"
select select "2"
select select "0"
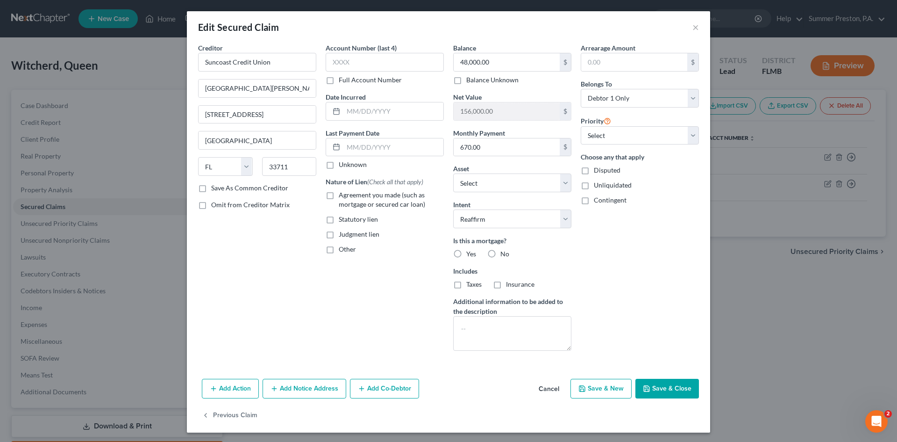
click at [211, 188] on label "Save As Common Creditor" at bounding box center [249, 187] width 77 height 9
click at [215, 188] on input "Save As Common Creditor" at bounding box center [218, 186] width 6 height 6
checkbox input "true"
click at [401, 149] on input "text" at bounding box center [393, 147] width 100 height 18
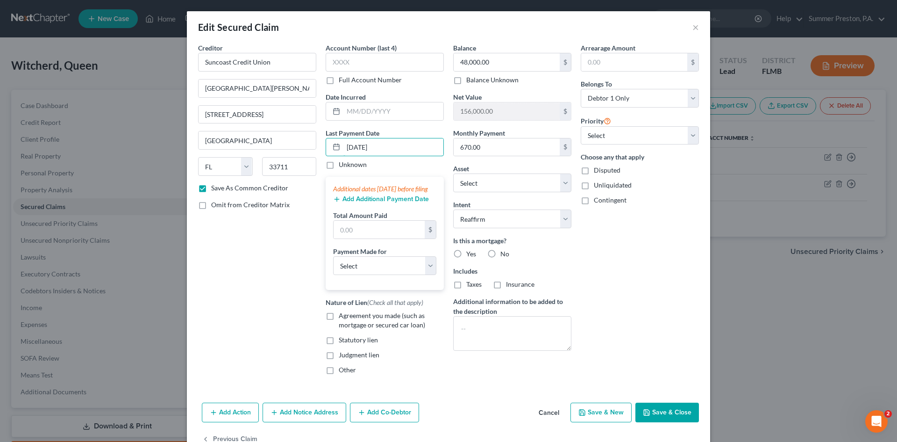
type input "[DATE]"
click at [381, 203] on button "Add Additional Payment Date" at bounding box center [381, 198] width 96 height 7
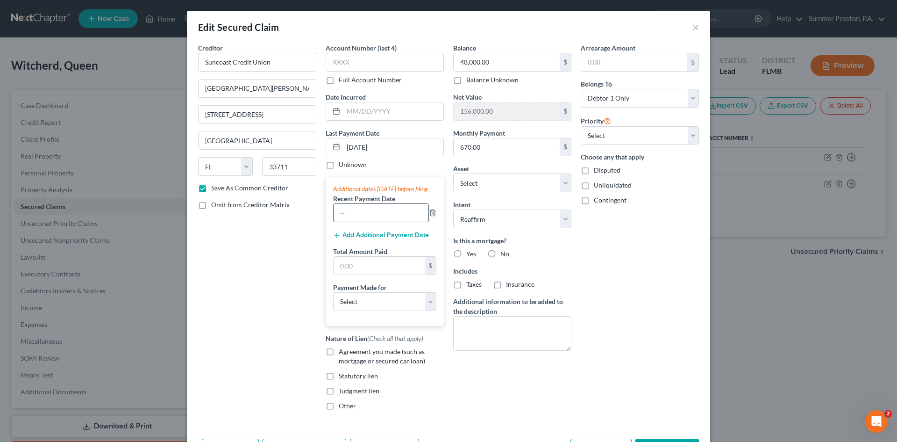
click at [386, 222] on input "text" at bounding box center [381, 213] width 95 height 18
type input "[DATE]"
click at [374, 239] on button "Add Additional Payment Date" at bounding box center [381, 234] width 96 height 7
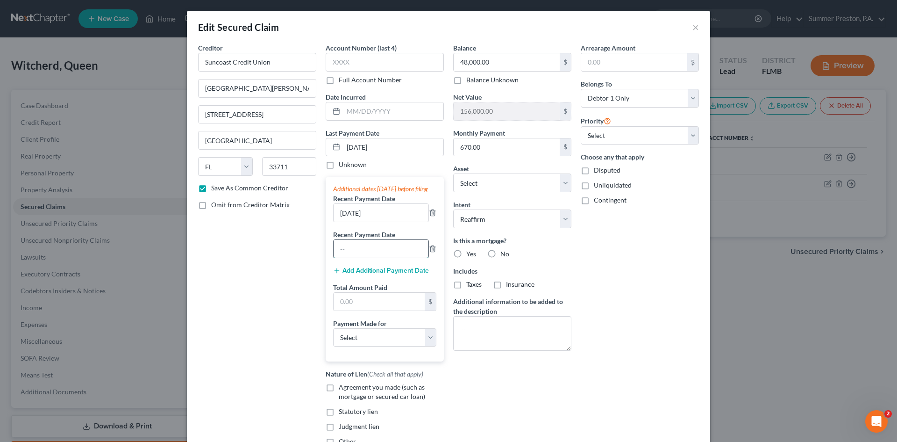
click at [376, 258] on input "text" at bounding box center [381, 249] width 95 height 18
type input "[DATE]"
click at [379, 304] on input "text" at bounding box center [379, 302] width 91 height 18
type input "2,010.00"
click at [429, 346] on select "Select Car Credit Card Loan Repayment Mortgage Other Suppliers Or Vendors" at bounding box center [384, 337] width 103 height 19
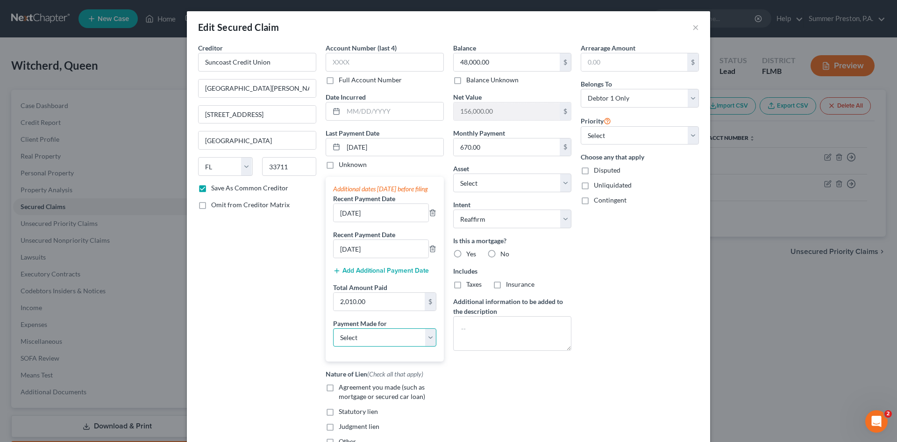
select select "3"
click at [333, 337] on select "Select Car Credit Card Loan Repayment Mortgage Other Suppliers Or Vendors" at bounding box center [384, 337] width 103 height 19
click at [466, 251] on label "Yes" at bounding box center [471, 253] width 10 height 9
click at [470, 251] on input "Yes" at bounding box center [473, 252] width 6 height 6
radio input "true"
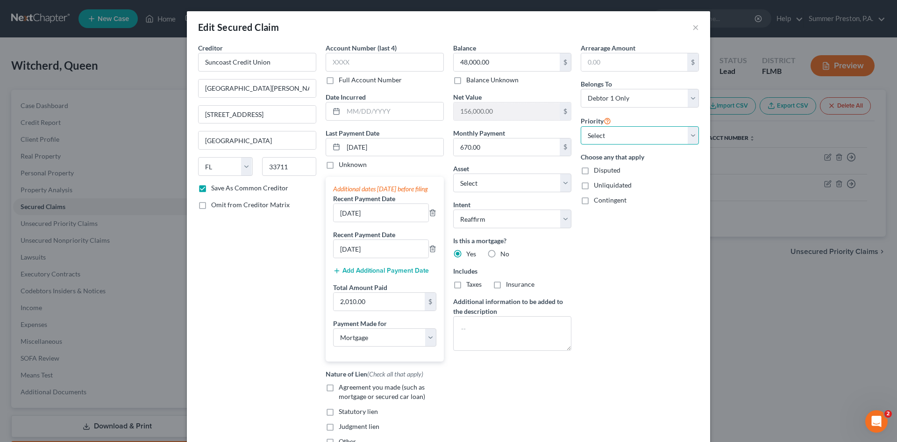
click at [691, 133] on select "Select 2nd 3rd 4th 5th 6th 7th 8th 9th 10th 11th 12th 13th 14th 15th 16th 17th …" at bounding box center [640, 135] width 118 height 19
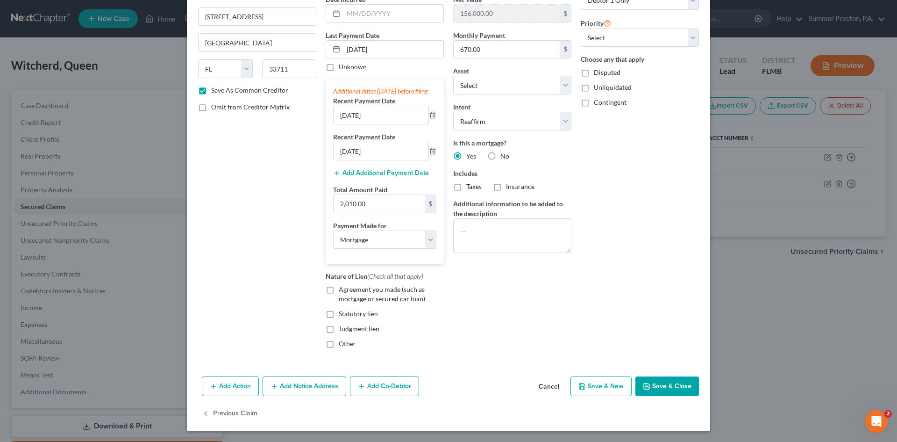
click at [662, 384] on button "Save & Close" at bounding box center [668, 386] width 64 height 20
checkbox input "false"
